Goal: Download file/media

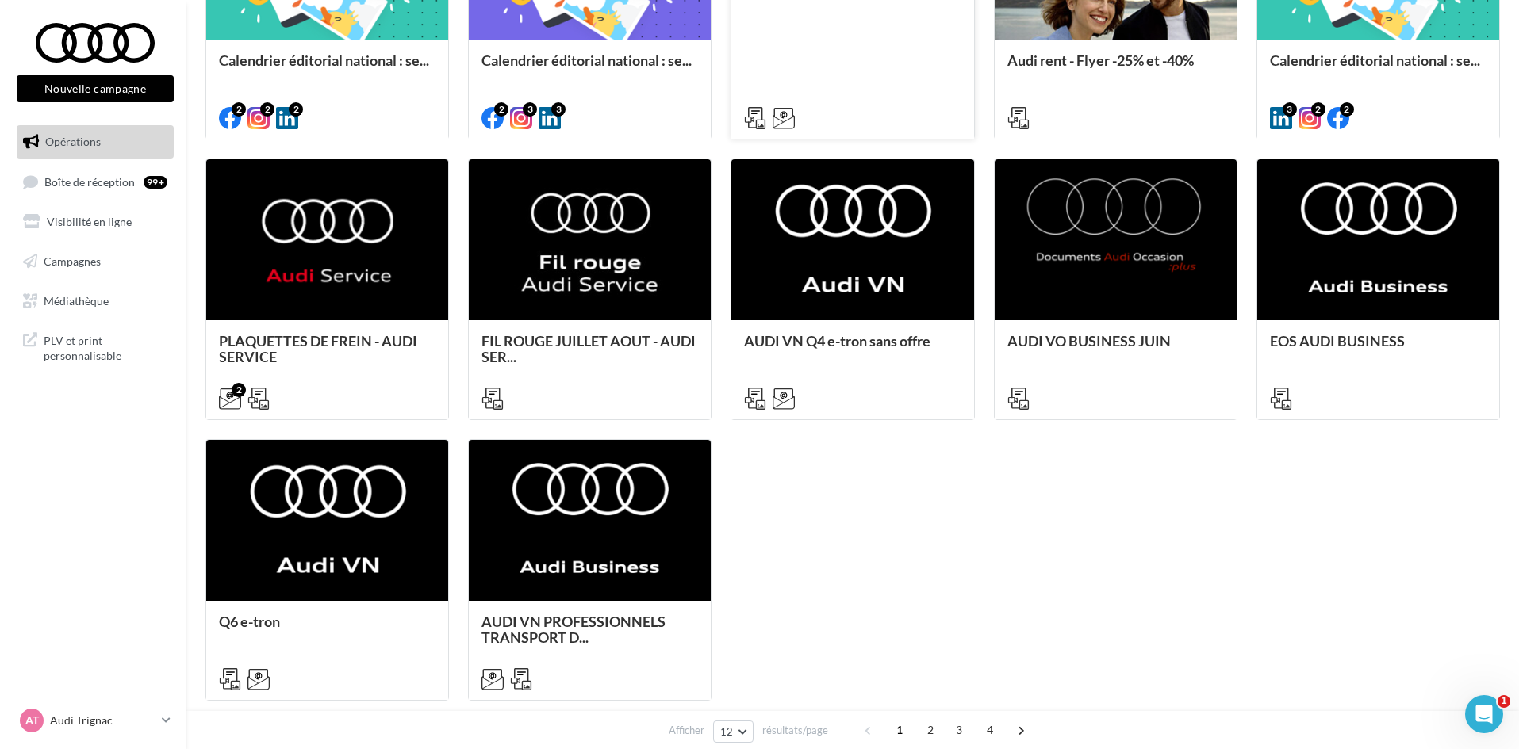
scroll to position [634, 0]
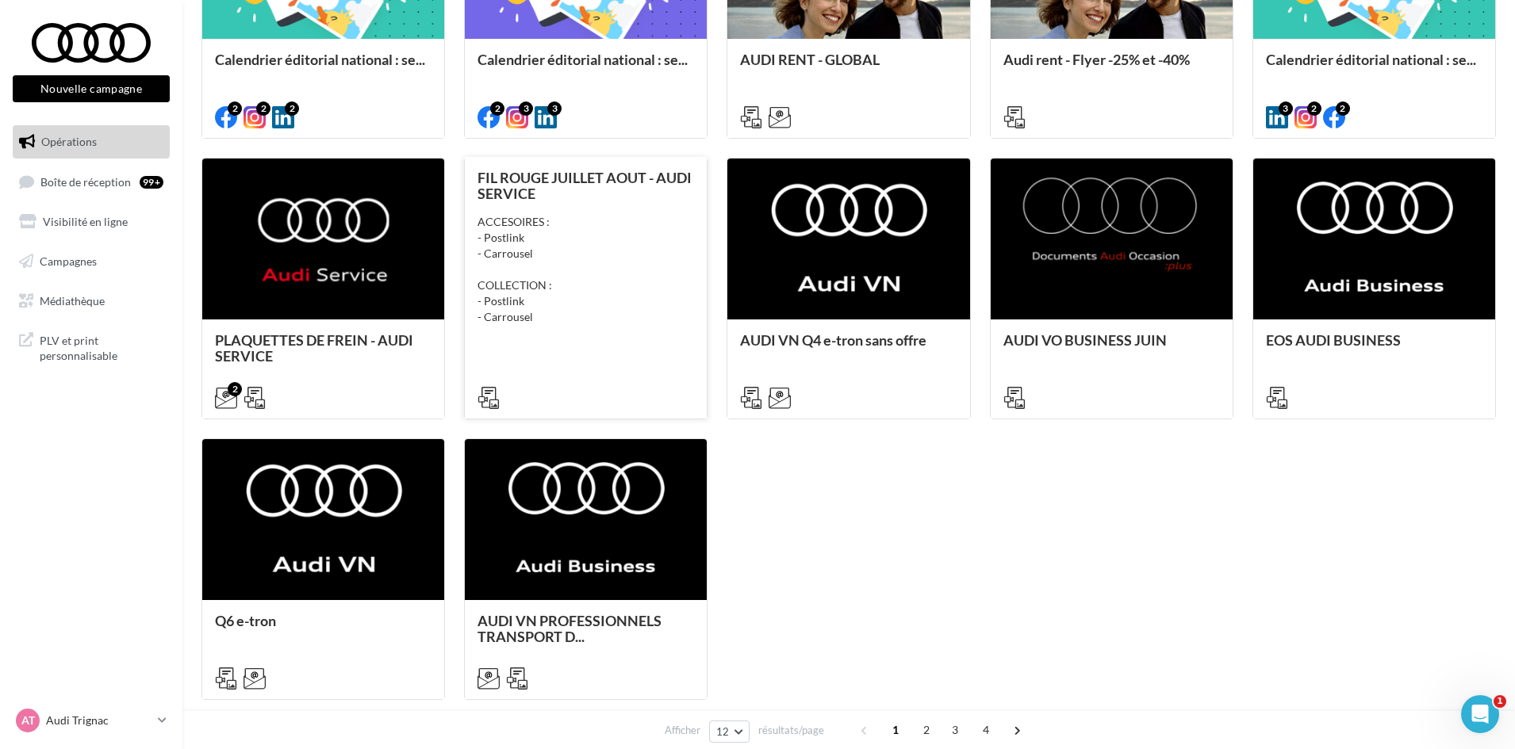
click at [540, 331] on div "FIL ROUGE JUILLET AOUT - AUDI SERVICE ACCESOIRES : - Postlink - Carrousel COLLE…" at bounding box center [585, 287] width 216 height 235
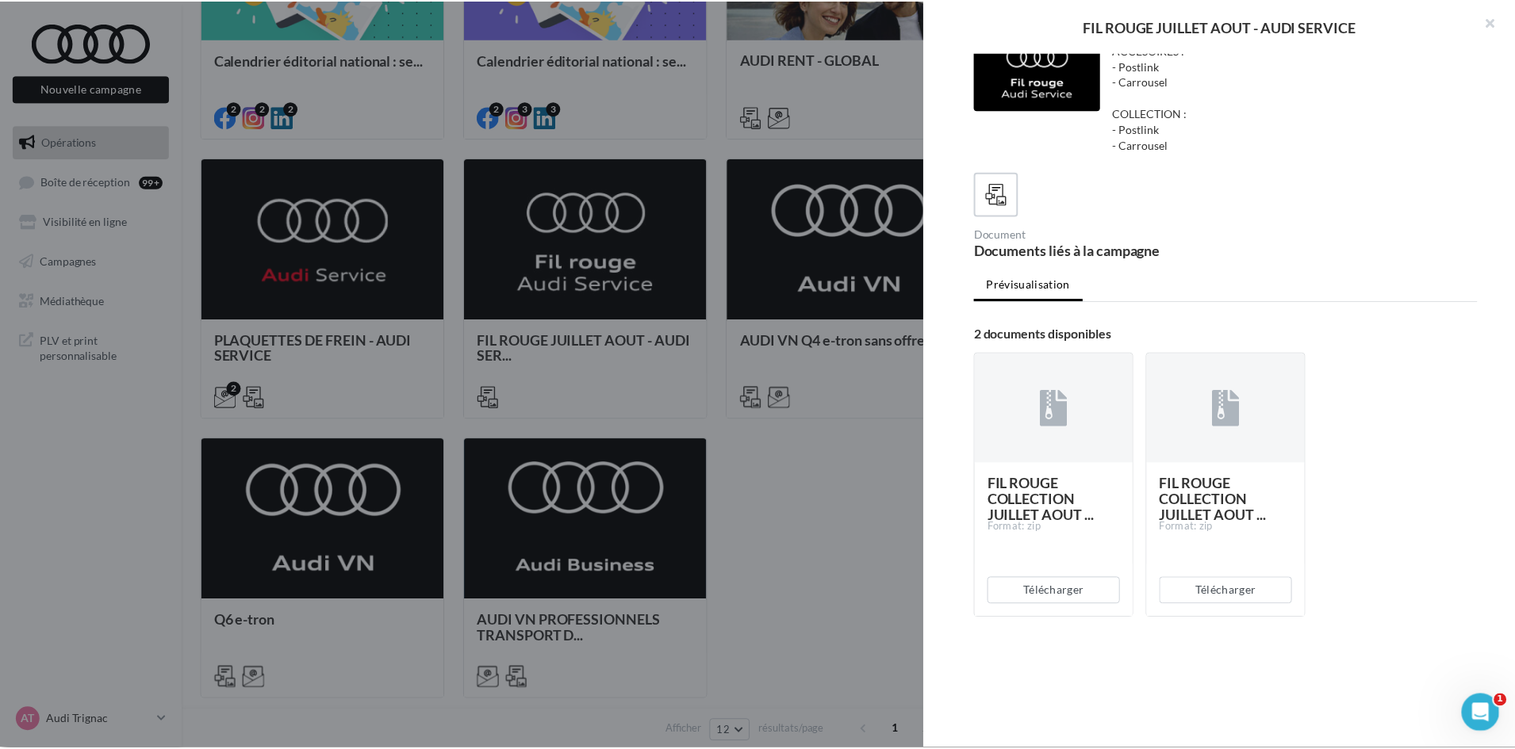
scroll to position [38, 0]
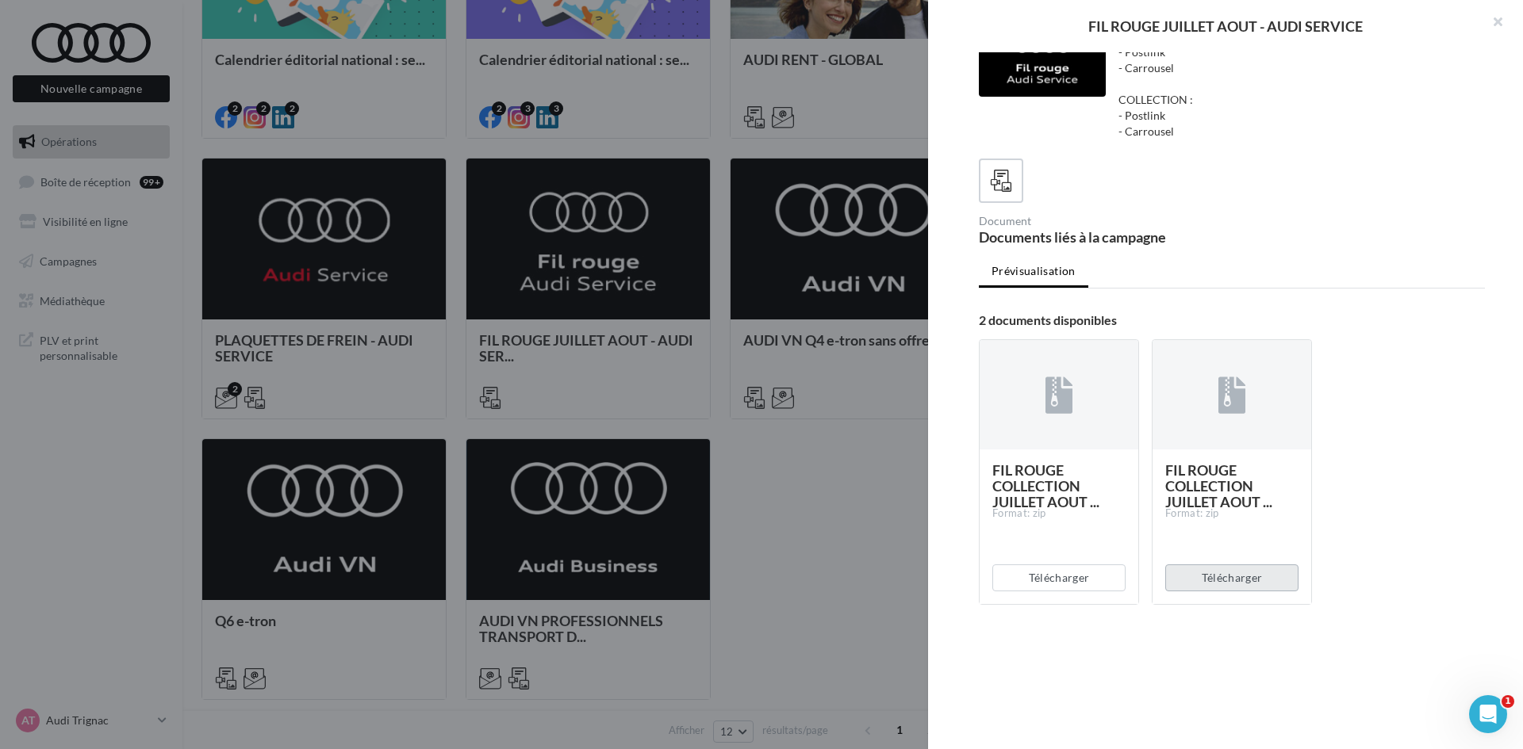
click at [1232, 582] on button "Télécharger" at bounding box center [1231, 578] width 133 height 27
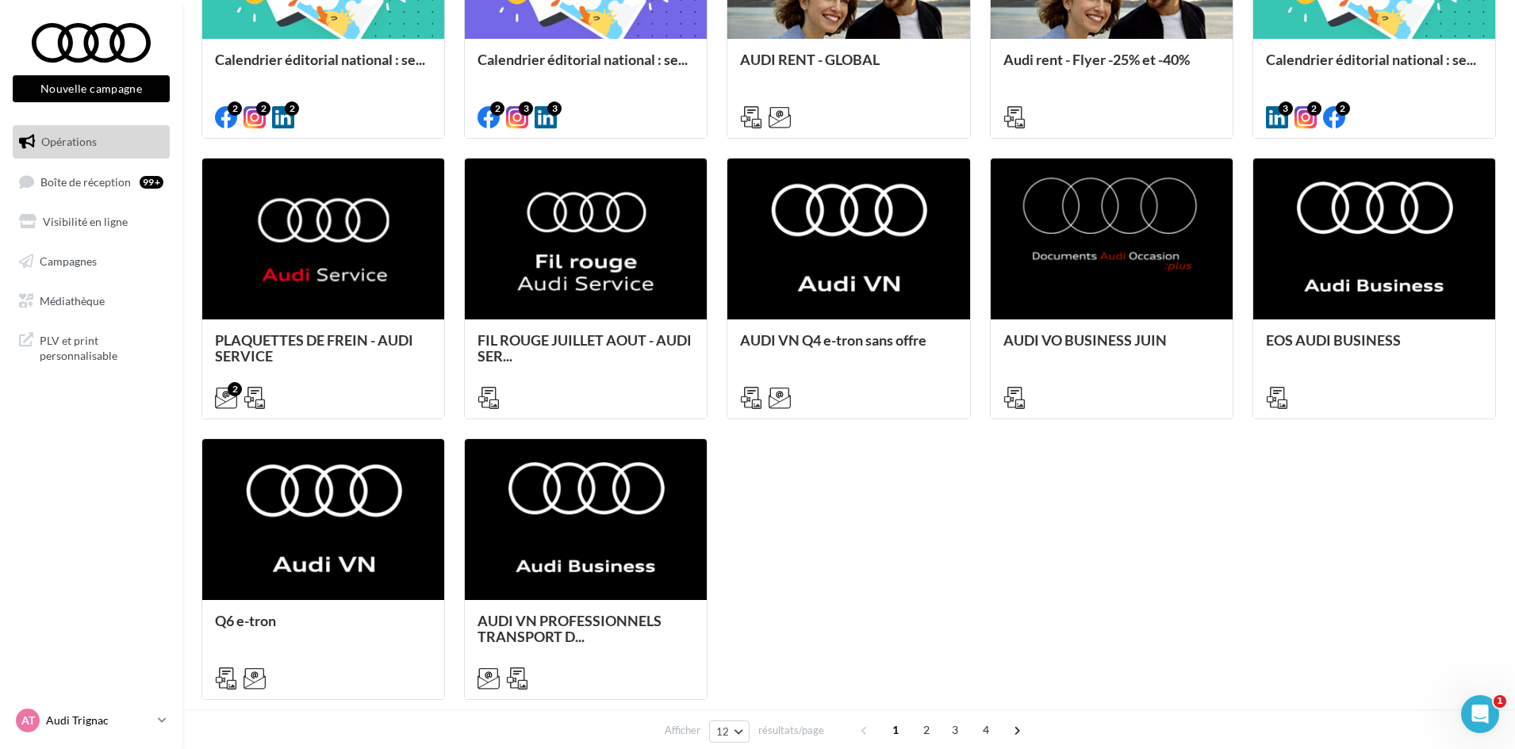
click at [157, 722] on link "AT Audi Trignac audi-saor-44570" at bounding box center [91, 721] width 157 height 30
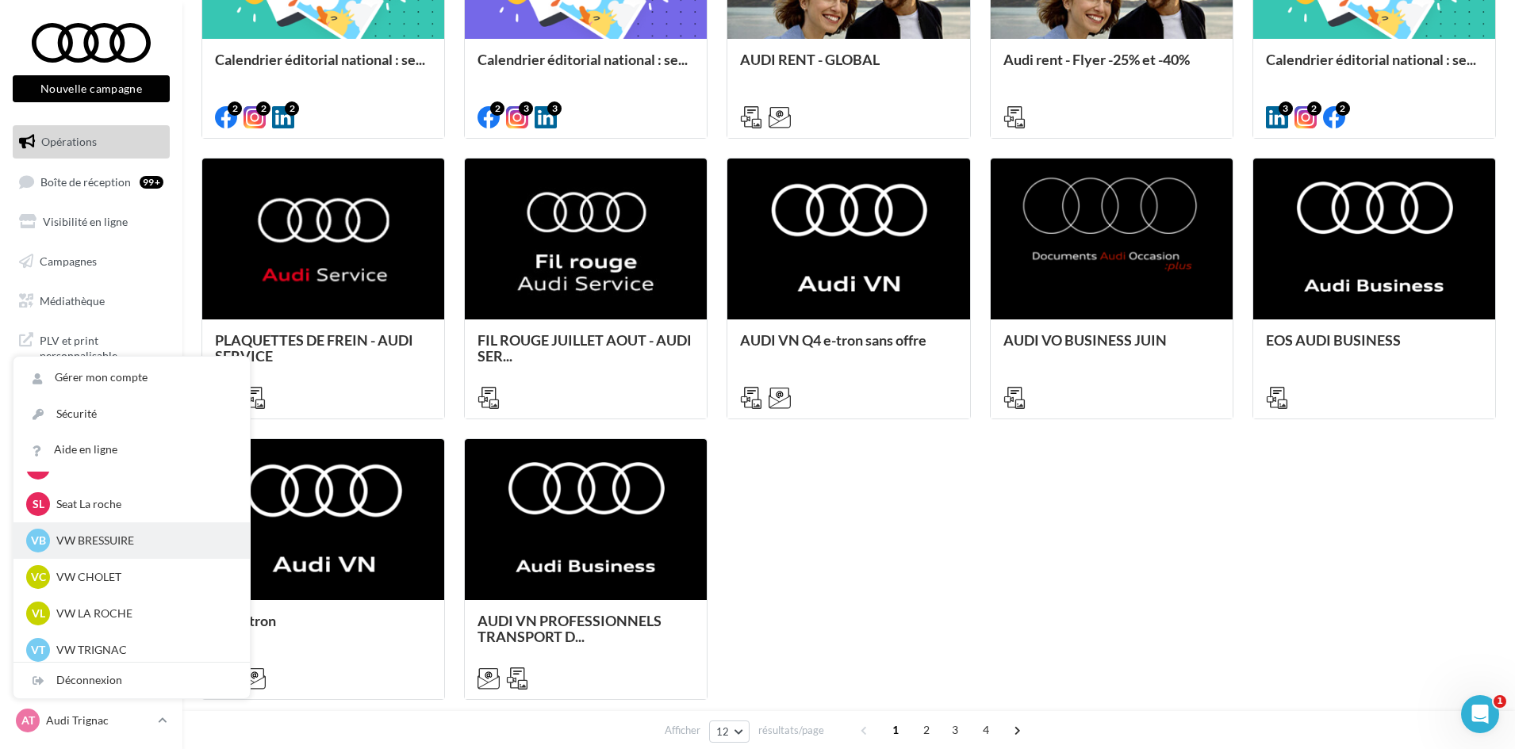
scroll to position [365, 0]
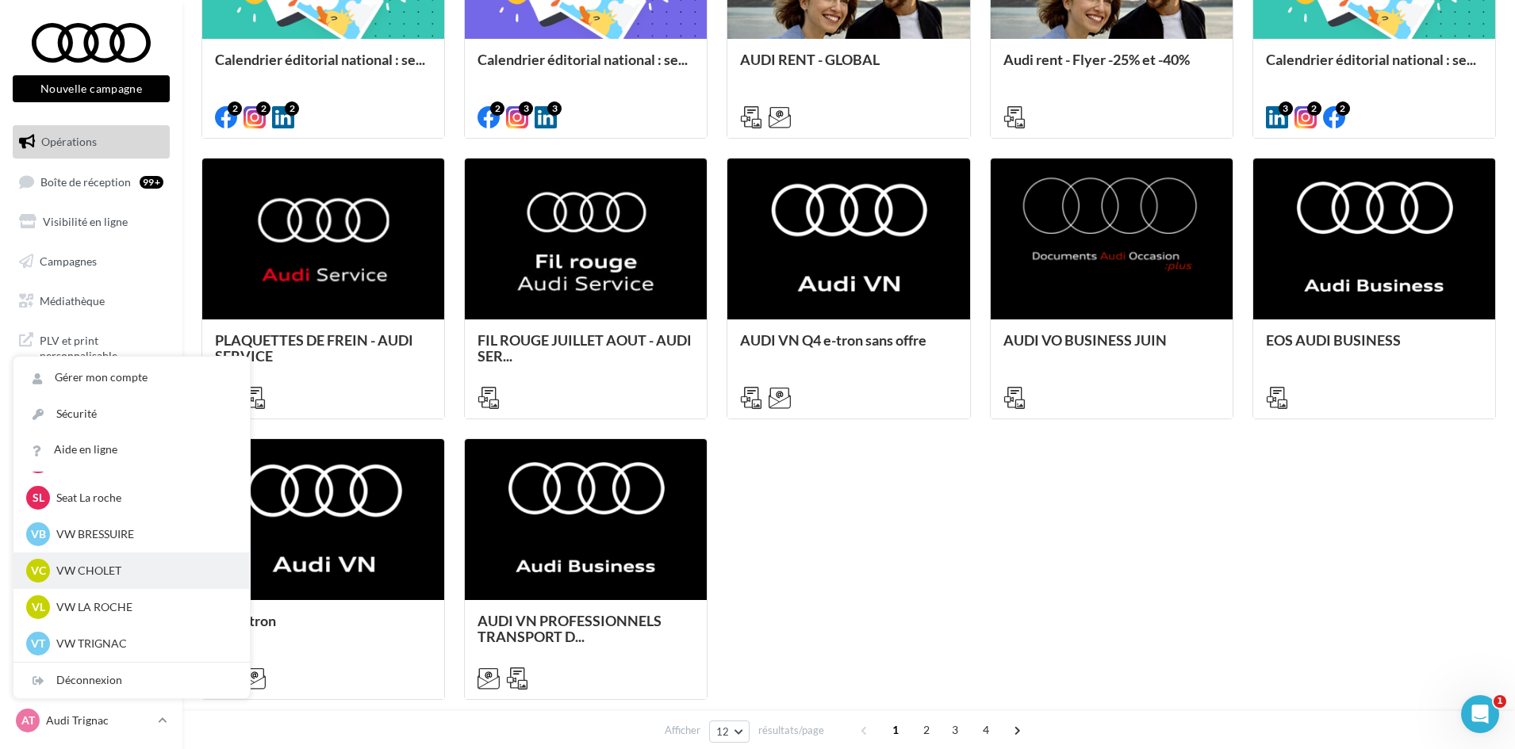
click at [86, 577] on p "VW CHOLET" at bounding box center [143, 571] width 174 height 16
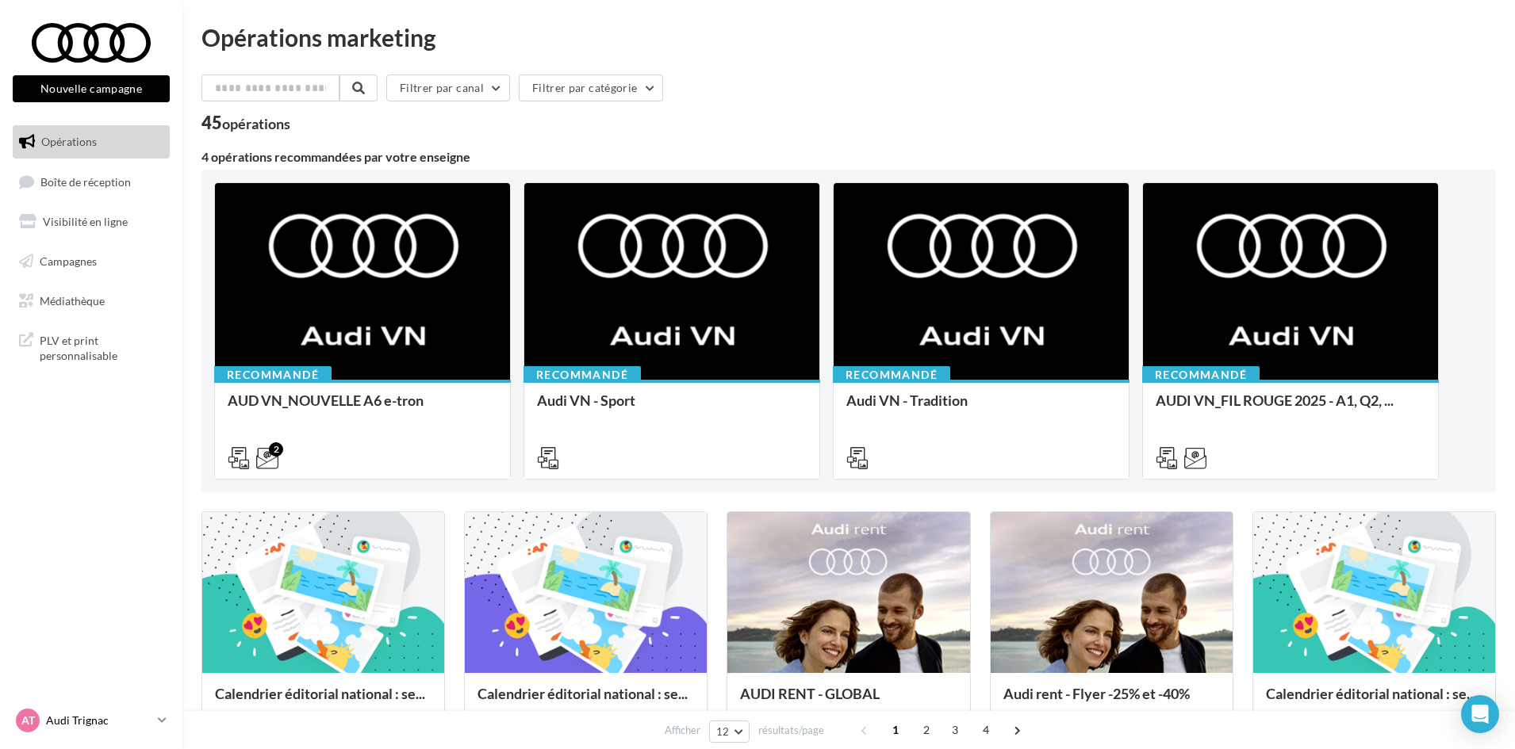
click at [163, 721] on icon at bounding box center [162, 720] width 9 height 13
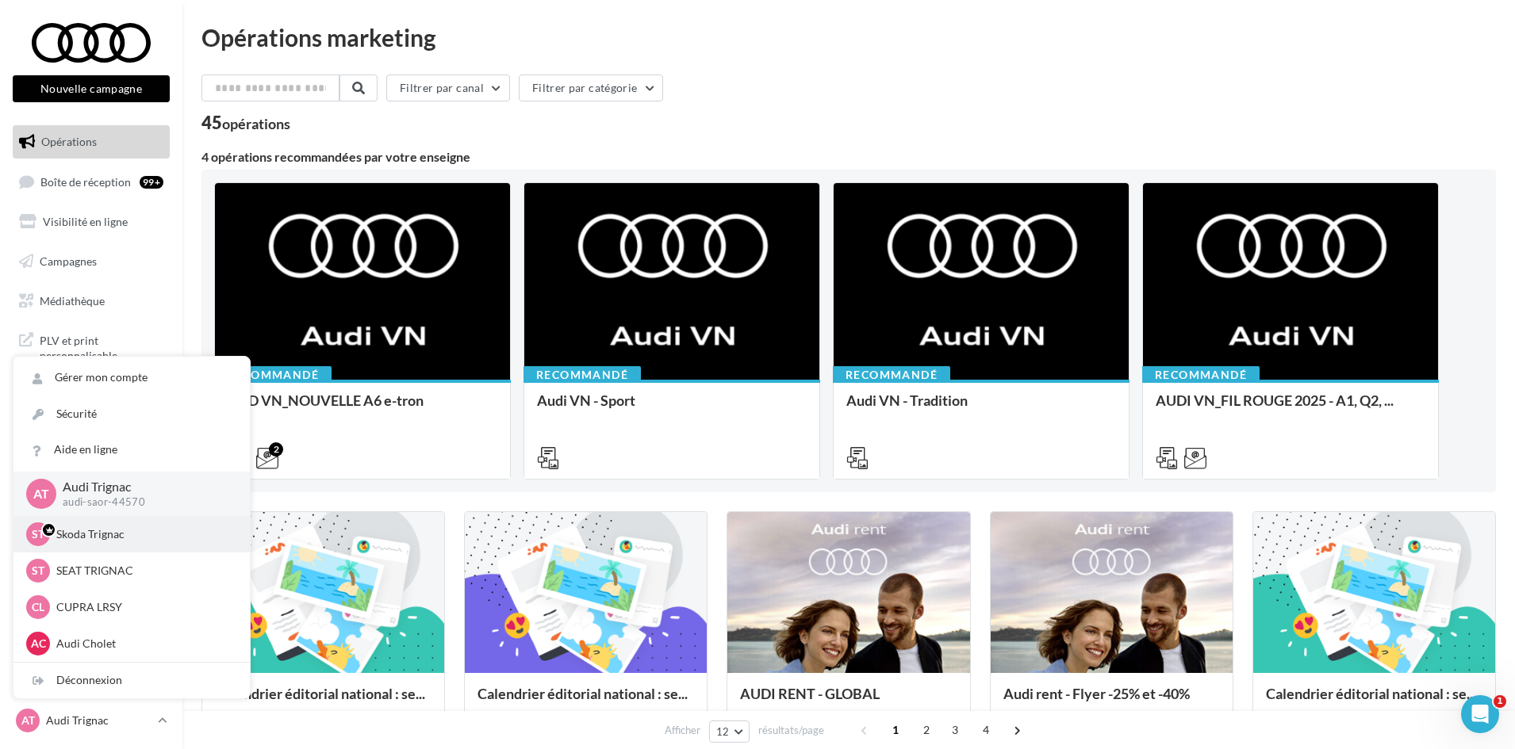
click at [98, 538] on p "Skoda Trignac" at bounding box center [143, 535] width 174 height 16
